Goal: Transaction & Acquisition: Obtain resource

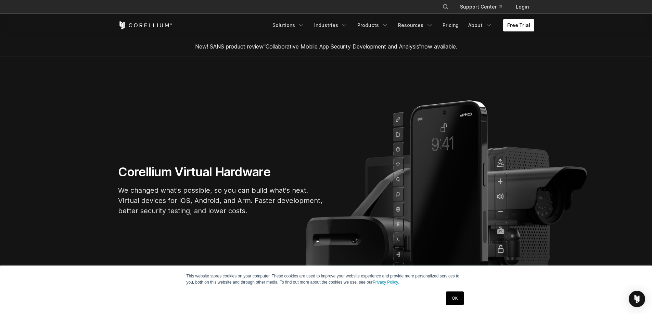
click at [515, 25] on link "Free Trial" at bounding box center [518, 25] width 31 height 12
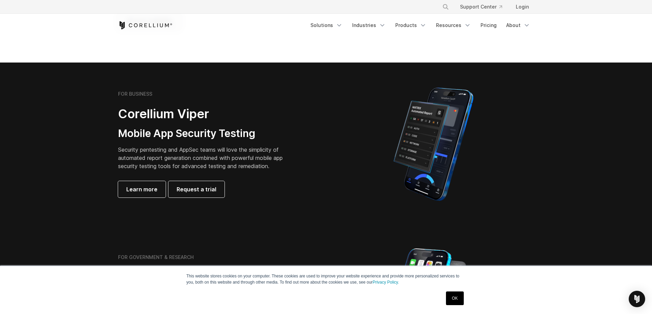
scroll to position [342, 0]
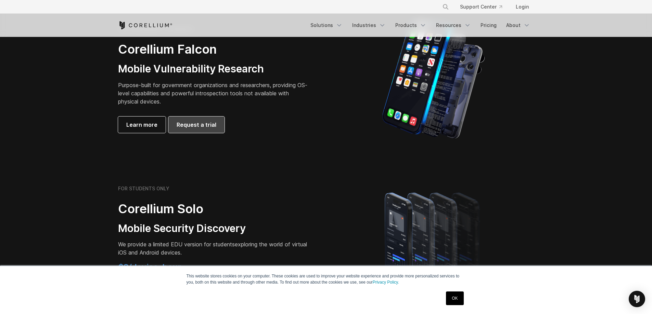
click at [202, 132] on link "Request a trial" at bounding box center [196, 125] width 56 height 16
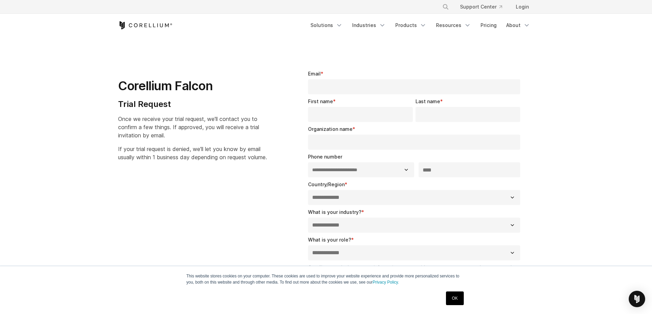
select select "**"
